Goal: Check status: Check status

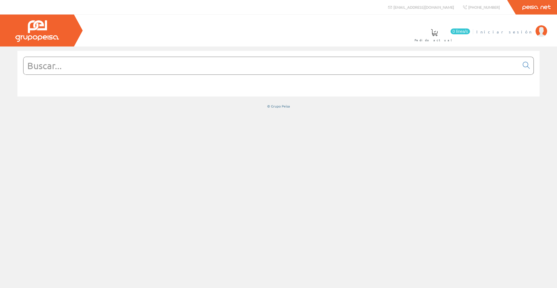
click at [512, 32] on span "Iniciar sesión" at bounding box center [504, 32] width 56 height 6
click at [536, 42] on li "SILMON CONSULTORES SLL Mi cuenta Mis datos Mis ofertas Mis pedidos Mis albarane…" at bounding box center [479, 35] width 138 height 22
click at [514, 31] on font "[PERSON_NAME] CONSULTORES SLL" at bounding box center [471, 31] width 121 height 5
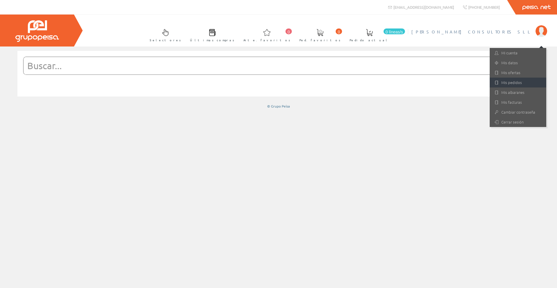
click at [514, 83] on font "Mis pedidos" at bounding box center [511, 83] width 21 height 6
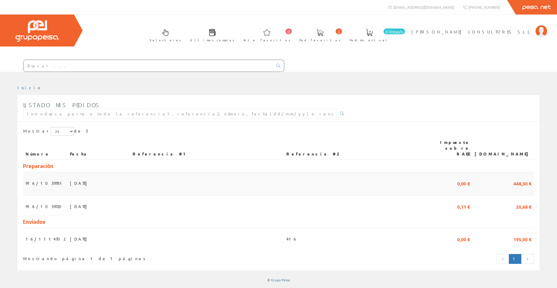
click at [70, 180] on font "[DATE]" at bounding box center [80, 182] width 20 height 5
click at [73, 203] on font "[DATE]" at bounding box center [80, 205] width 20 height 5
